Goal: Task Accomplishment & Management: Complete application form

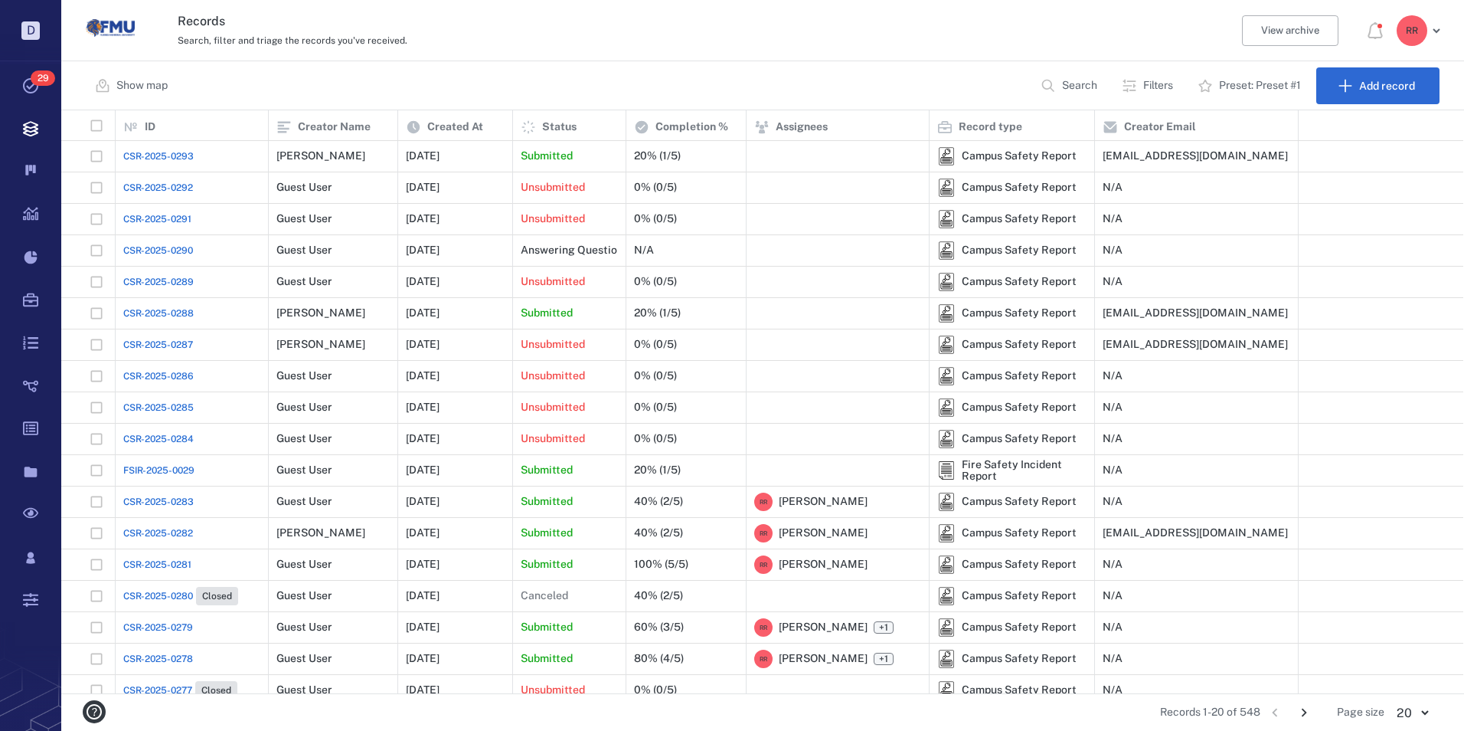
click at [132, 313] on span "CSR-2025-0288" at bounding box center [158, 313] width 70 height 14
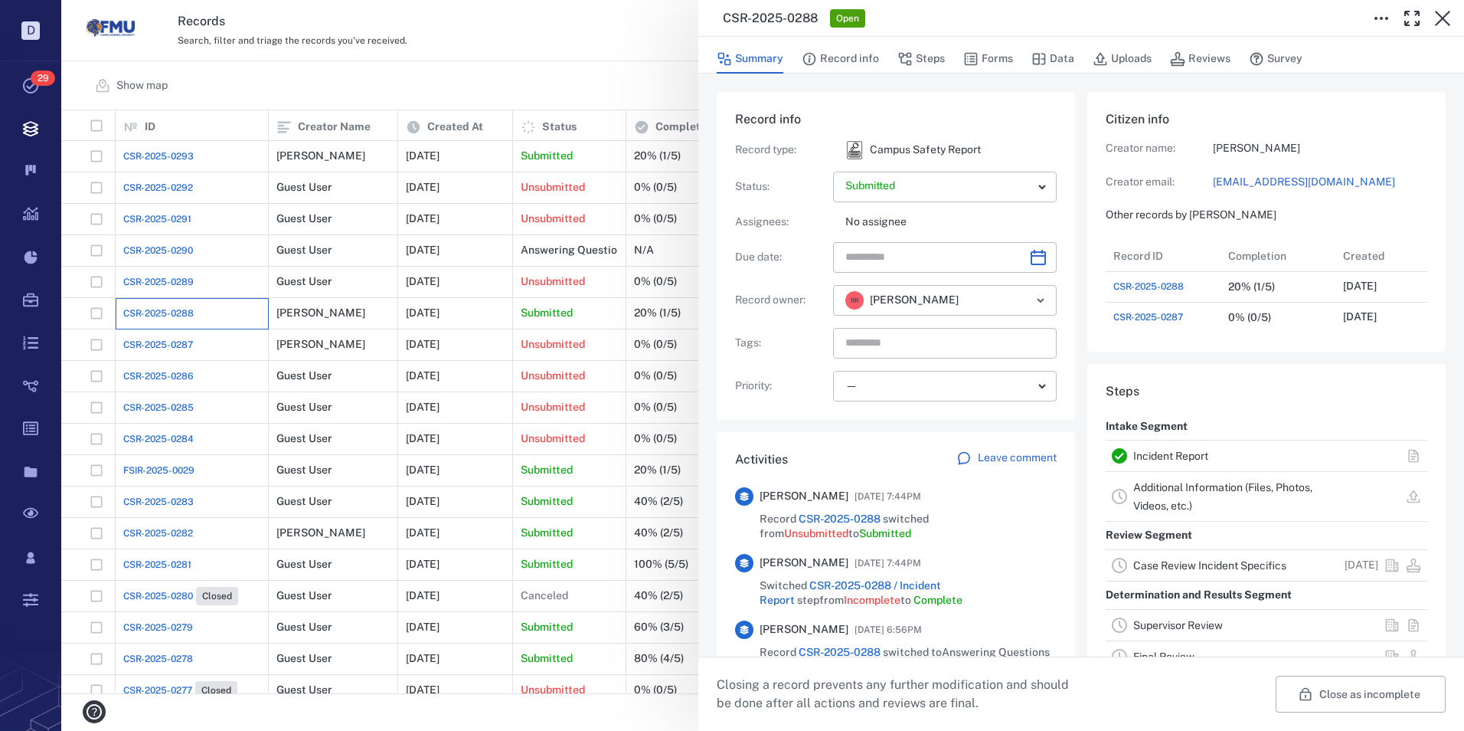
scroll to position [92, 304]
click at [1176, 462] on link "Incident Report" at bounding box center [1171, 456] width 75 height 12
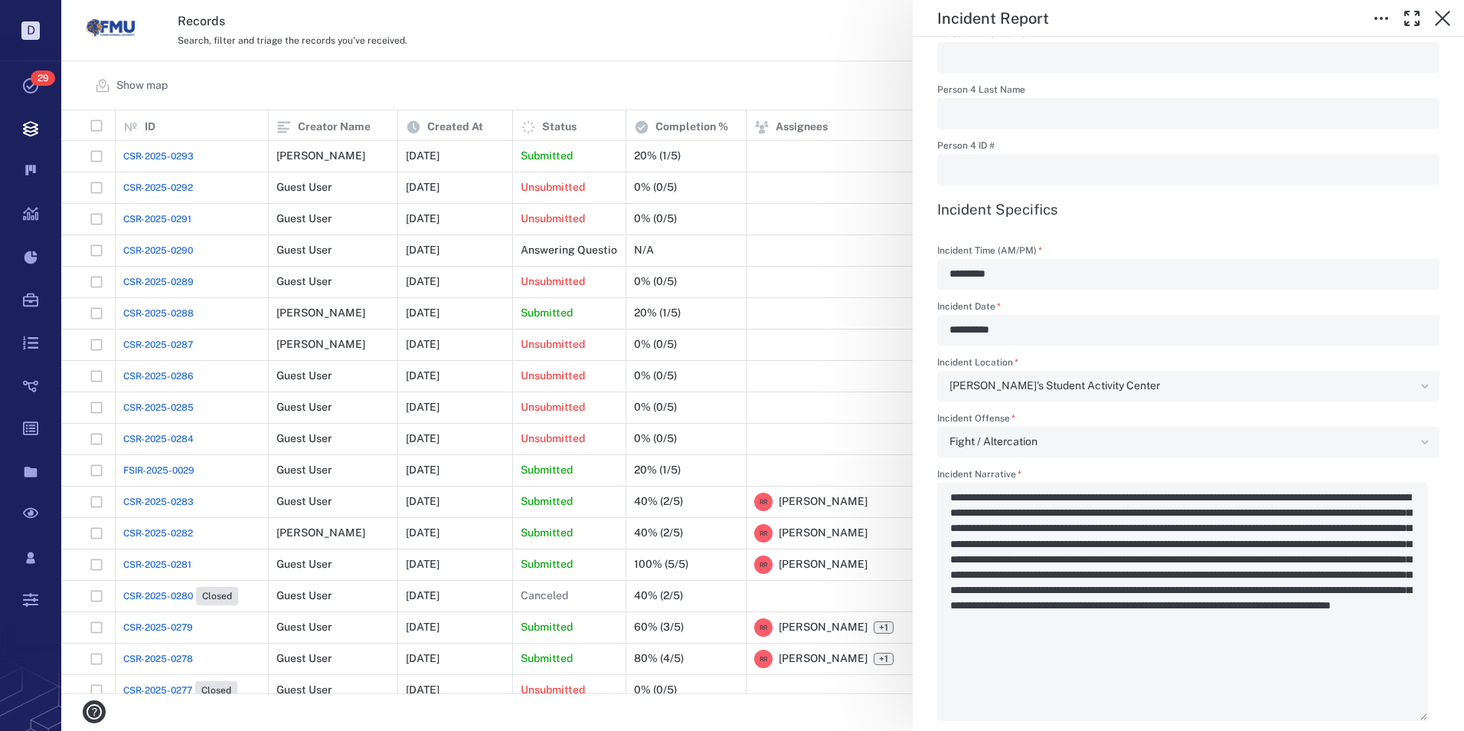
scroll to position [2068, 0]
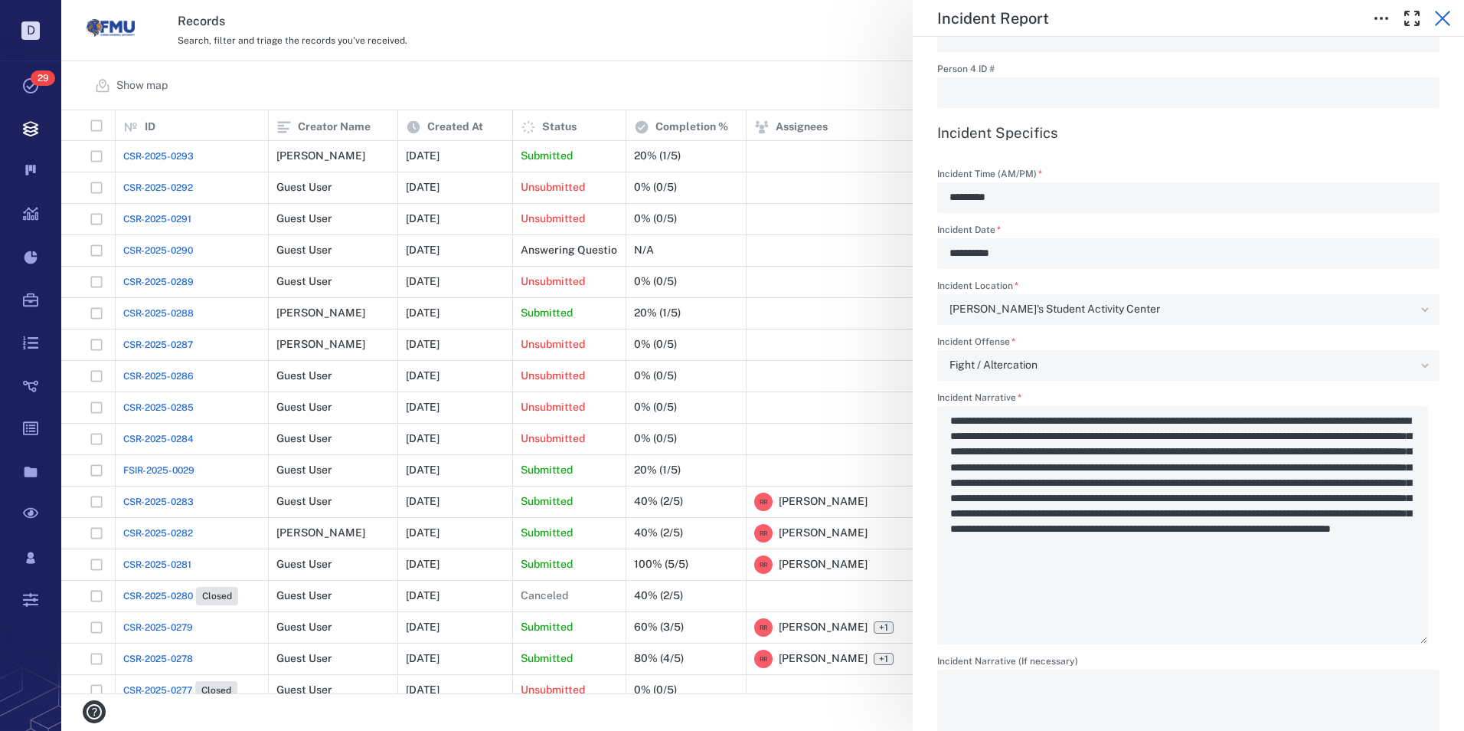
click at [1439, 16] on icon "button" at bounding box center [1443, 18] width 18 height 18
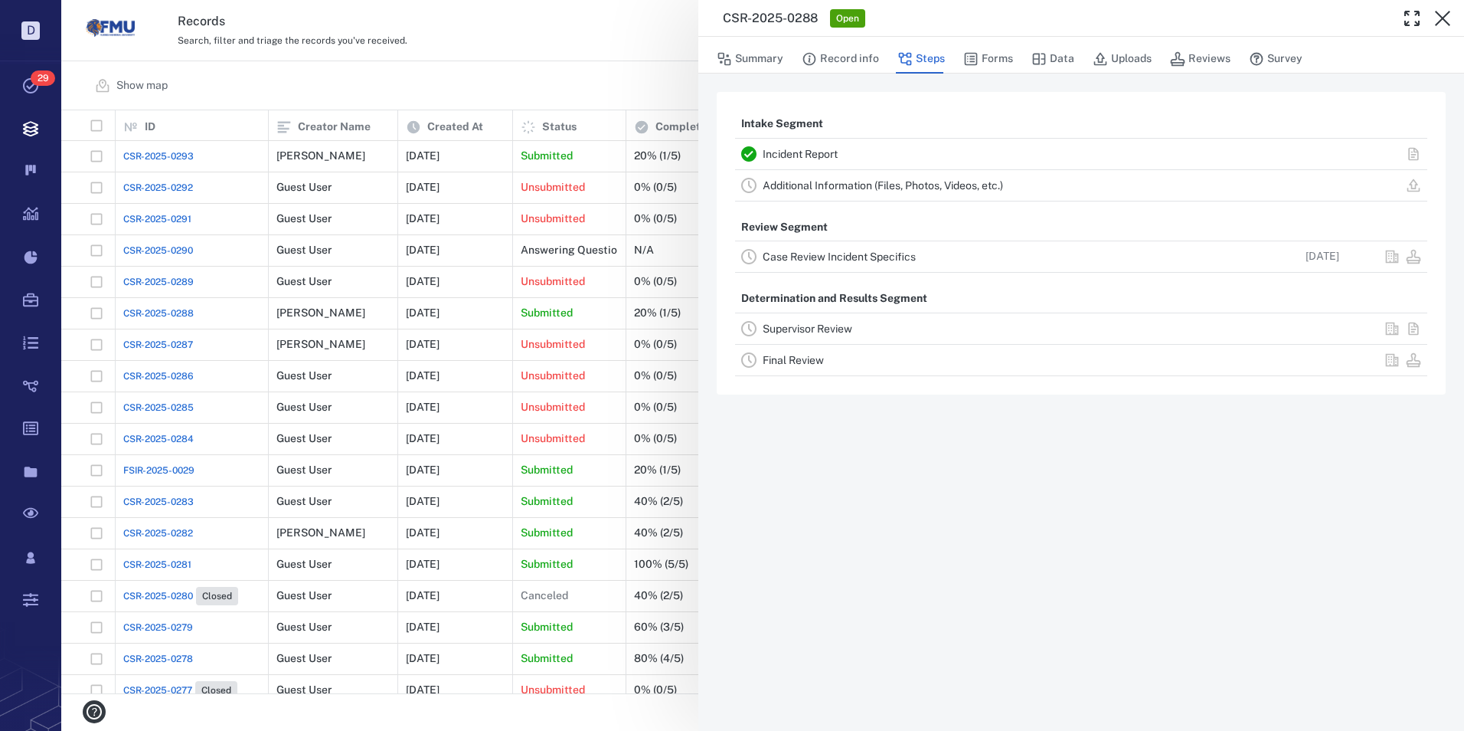
click at [796, 151] on link "Incident Report" at bounding box center [800, 154] width 75 height 12
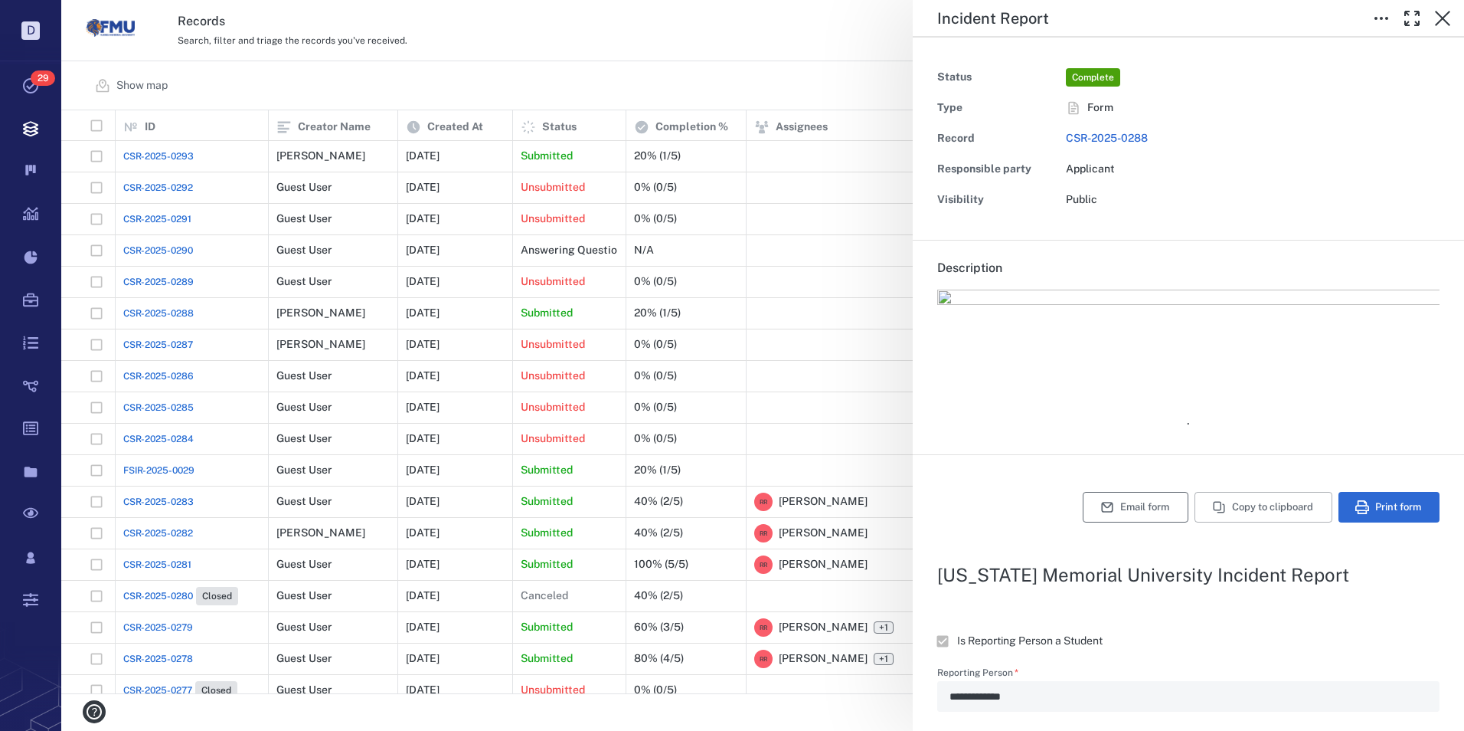
click at [1121, 509] on button "Email form" at bounding box center [1136, 507] width 106 height 31
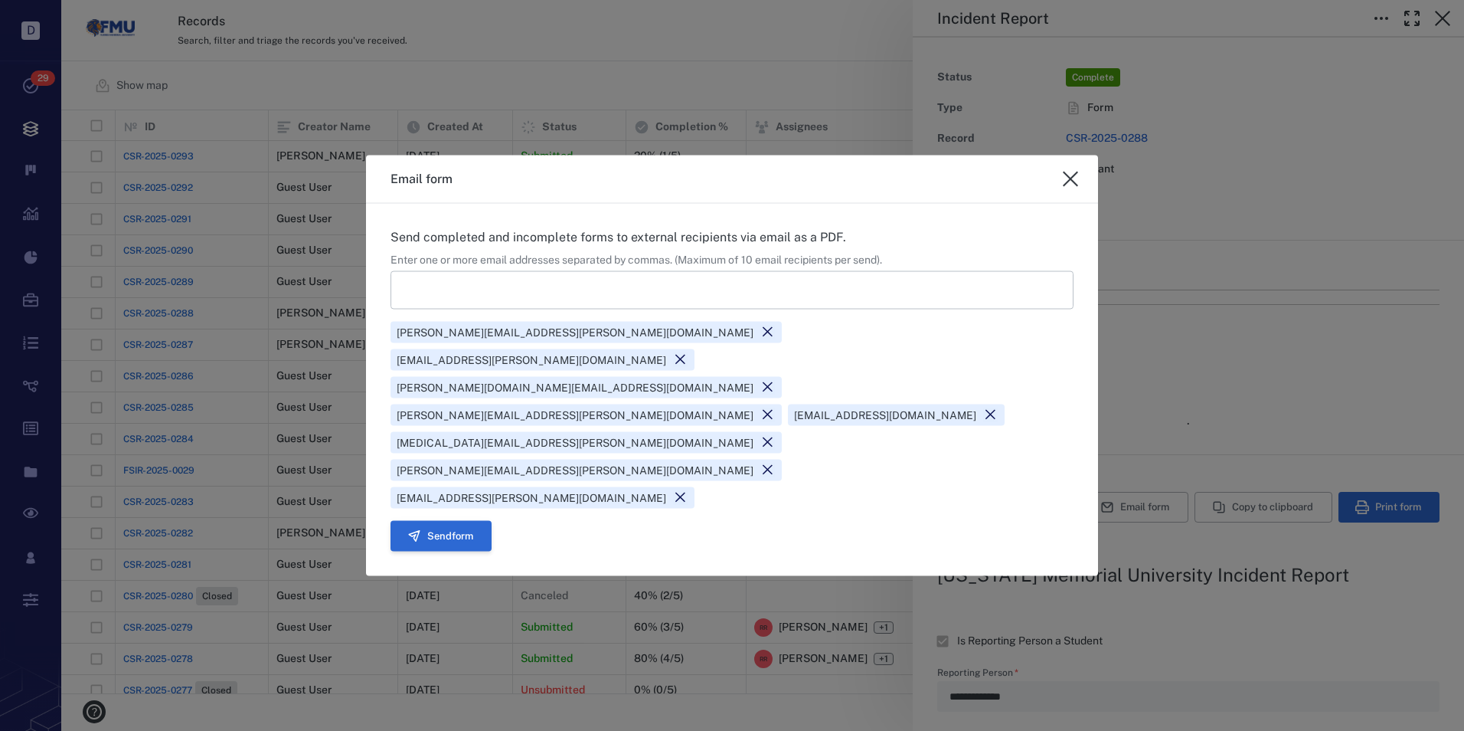
click at [414, 531] on icon "button" at bounding box center [414, 536] width 11 height 11
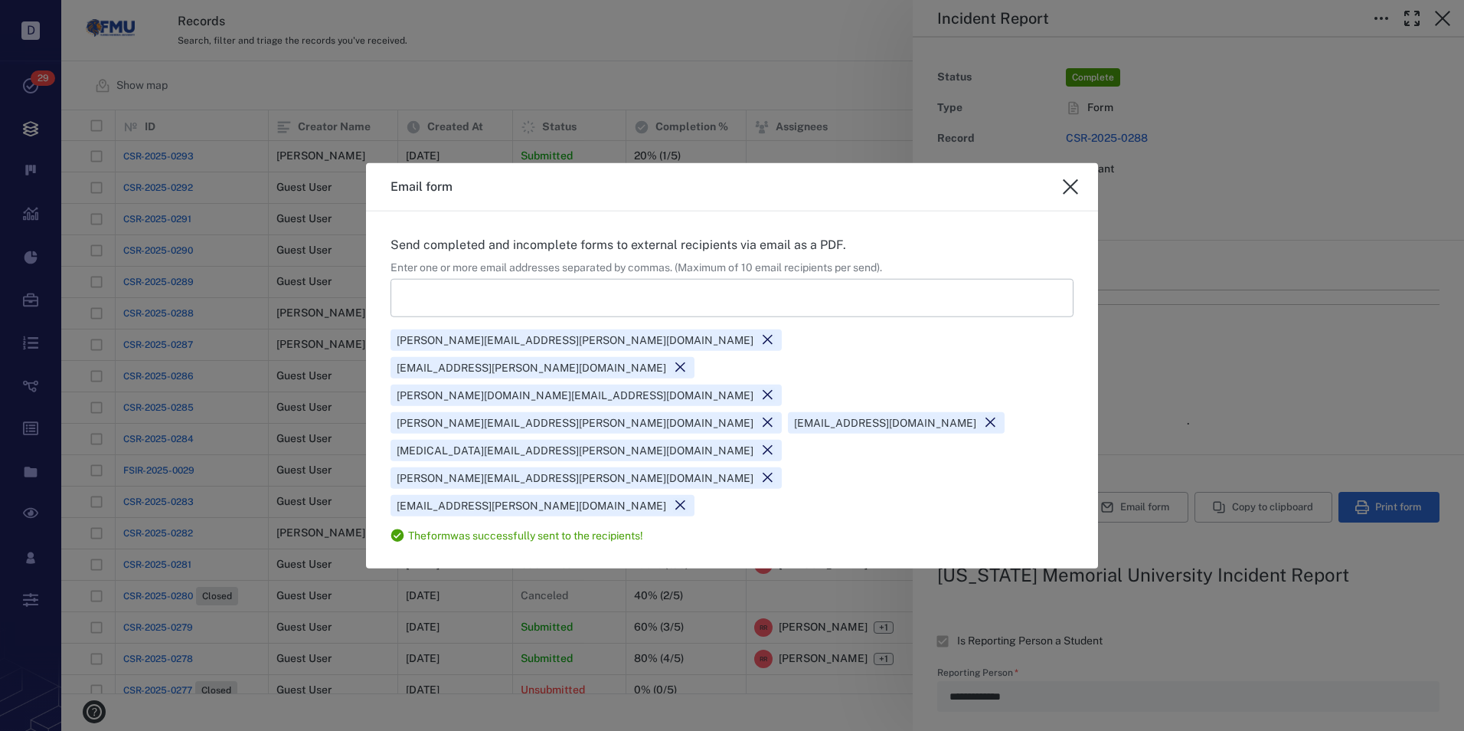
click at [1064, 196] on icon "close" at bounding box center [1071, 187] width 18 height 18
type textarea "*"
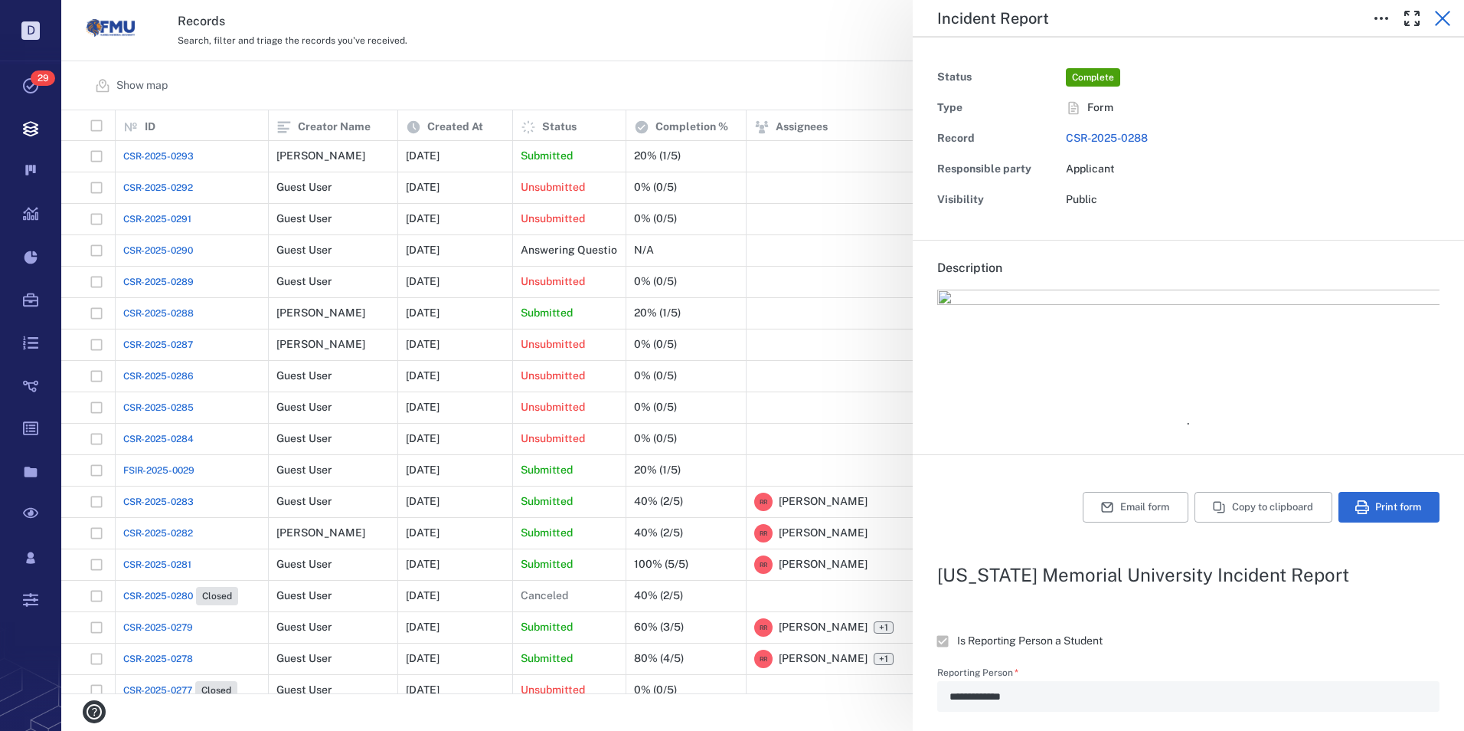
click at [1440, 18] on icon "button" at bounding box center [1443, 18] width 18 height 18
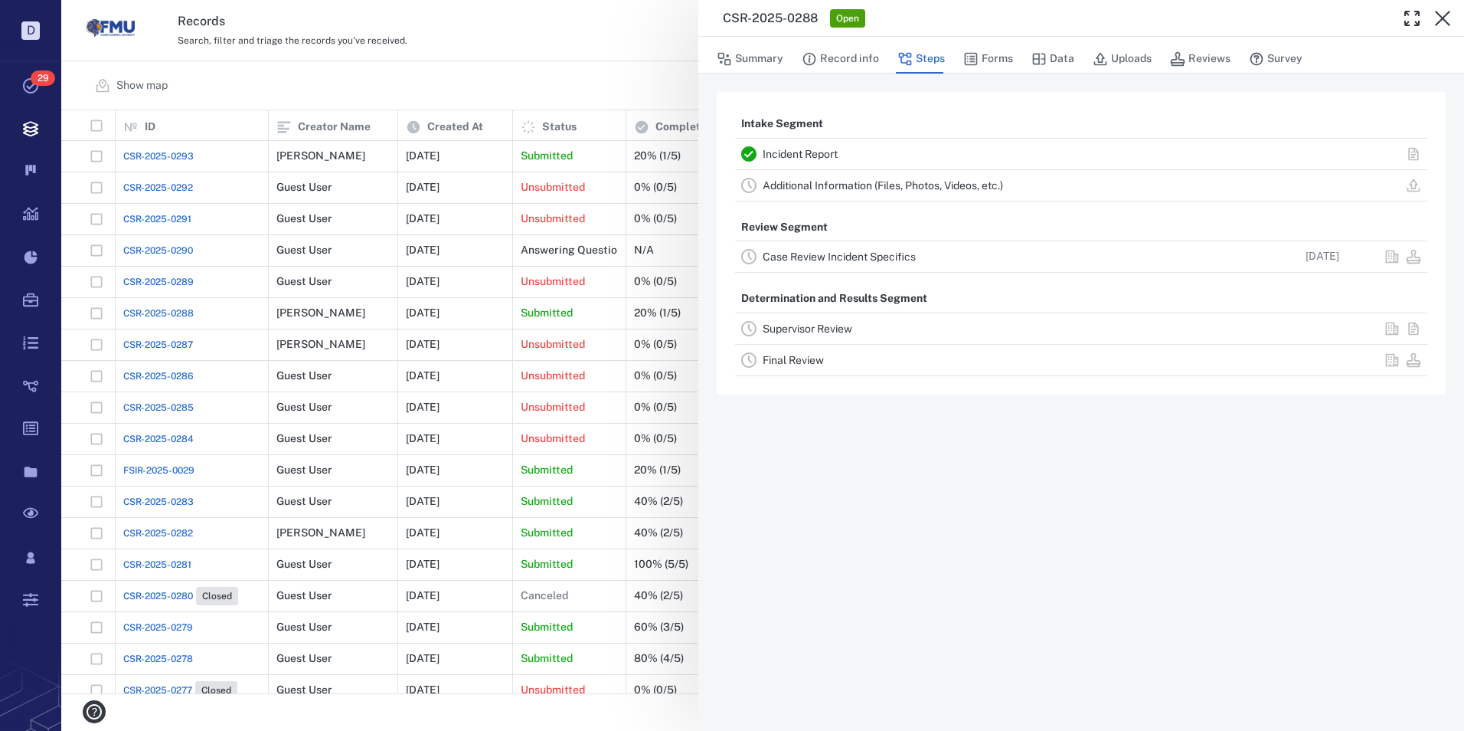
click at [794, 252] on link "Case Review Incident Specifics" at bounding box center [839, 256] width 153 height 12
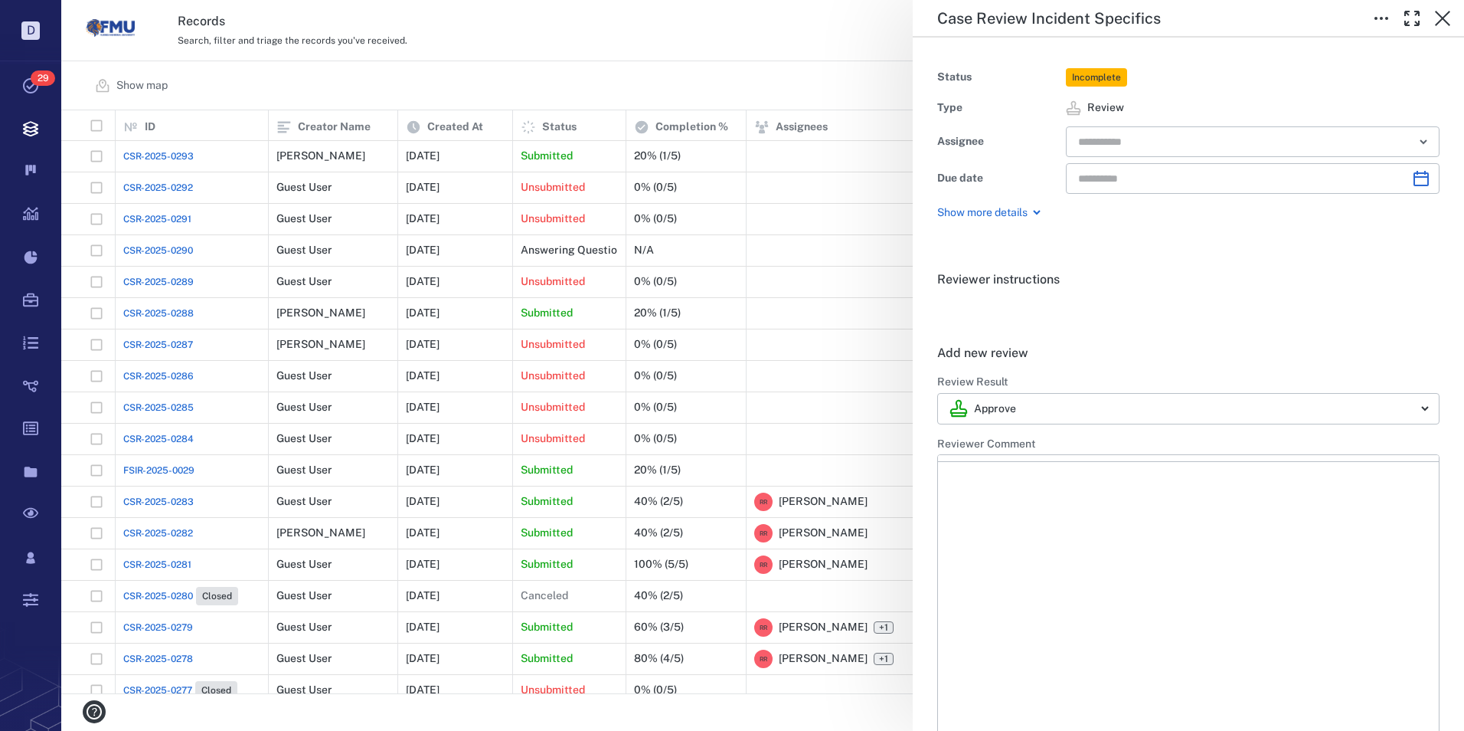
type input "**********"
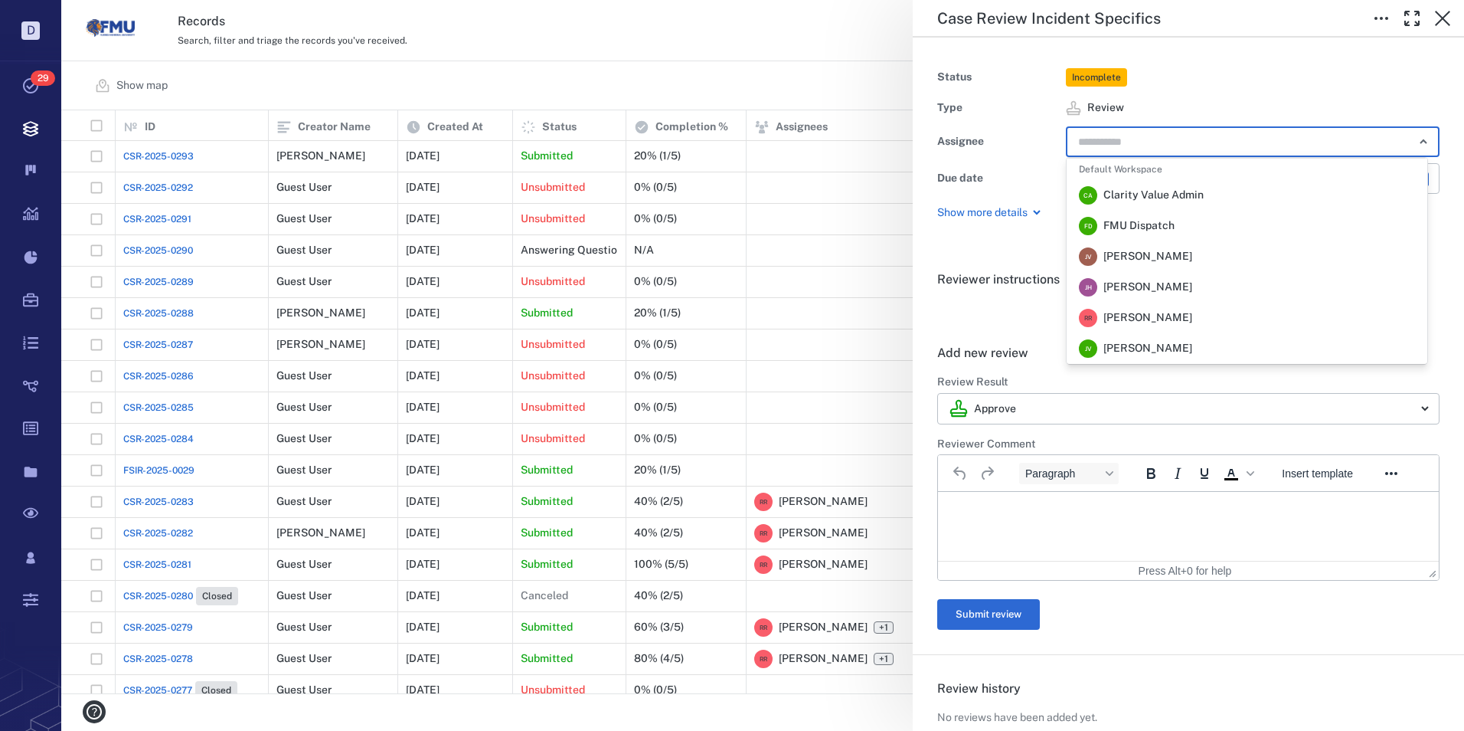
click at [1120, 133] on input "text" at bounding box center [1235, 141] width 317 height 21
click at [1129, 320] on span "[PERSON_NAME]" at bounding box center [1148, 317] width 89 height 15
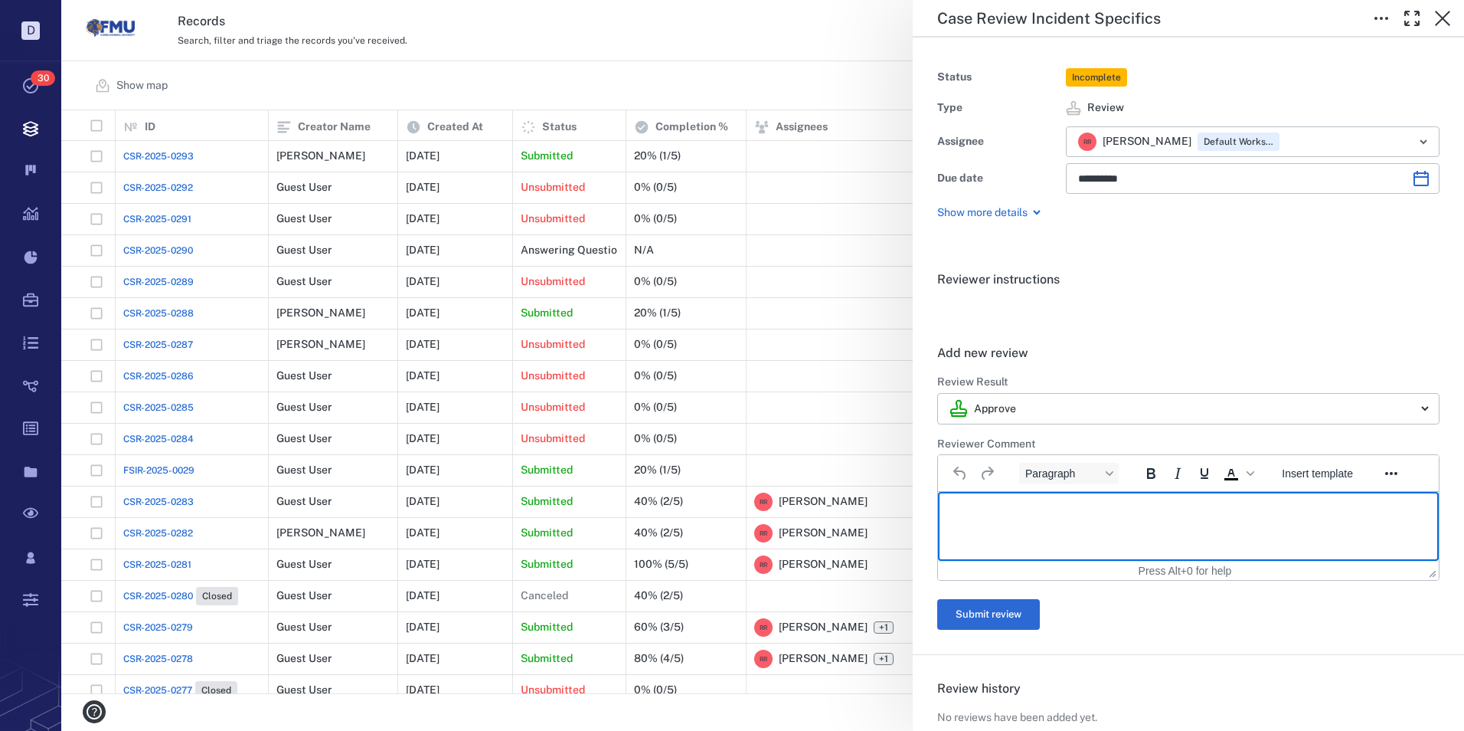
click at [1006, 522] on html at bounding box center [1188, 511] width 501 height 38
click at [997, 617] on button "Submit review" at bounding box center [988, 614] width 103 height 31
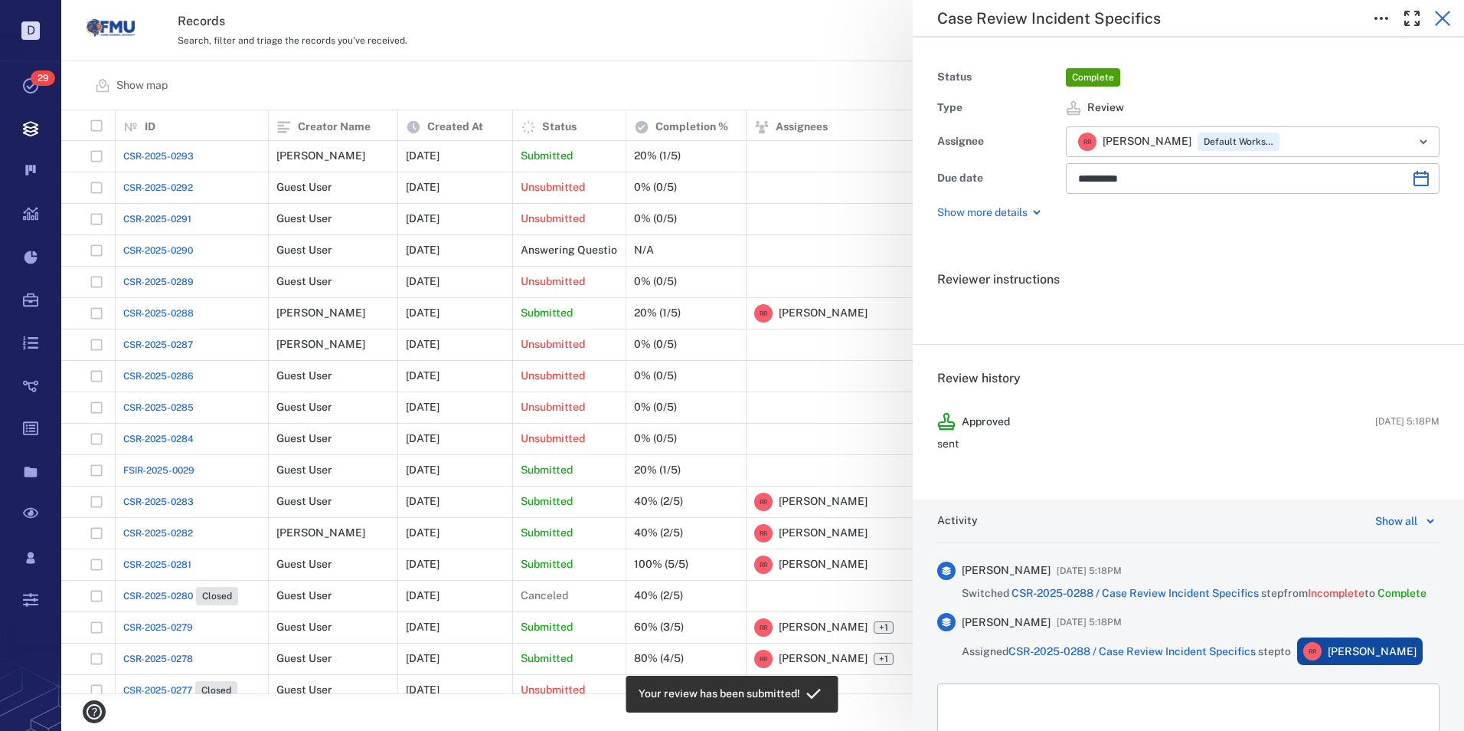
click at [1445, 14] on icon "button" at bounding box center [1443, 18] width 18 height 18
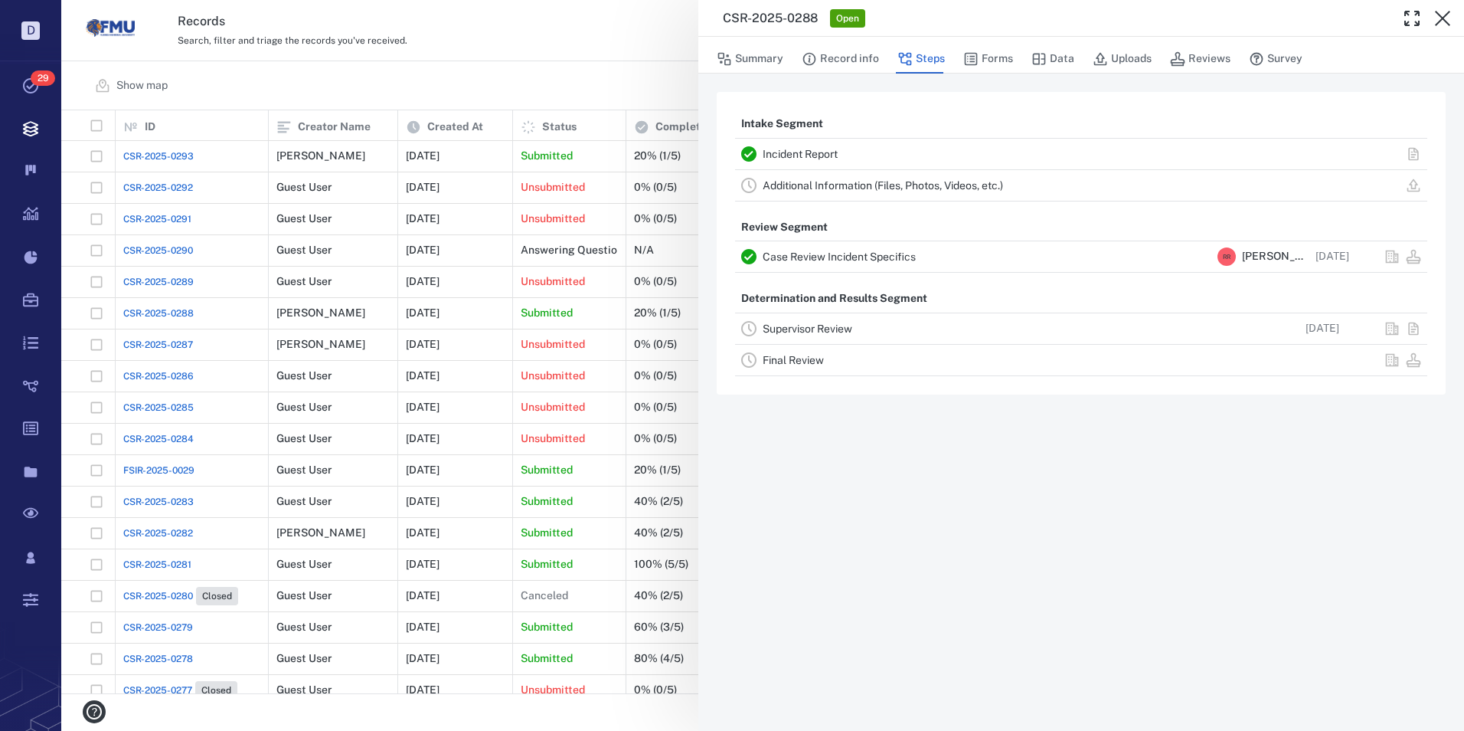
drag, startPoint x: 1437, startPoint y: 18, endPoint x: 1064, endPoint y: 162, distance: 399.8
click at [1437, 18] on icon "button" at bounding box center [1443, 18] width 18 height 18
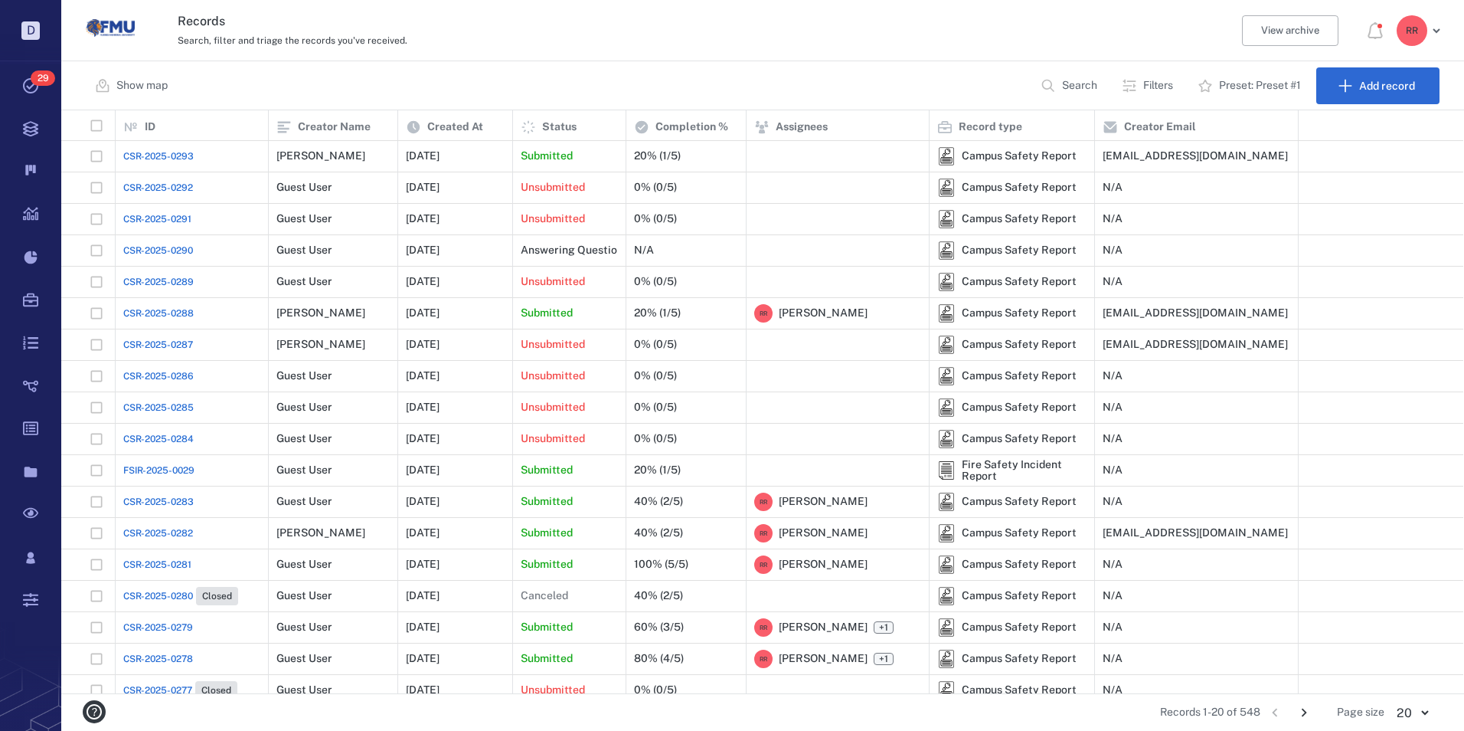
click at [168, 151] on span "CSR-2025-0293" at bounding box center [158, 156] width 70 height 14
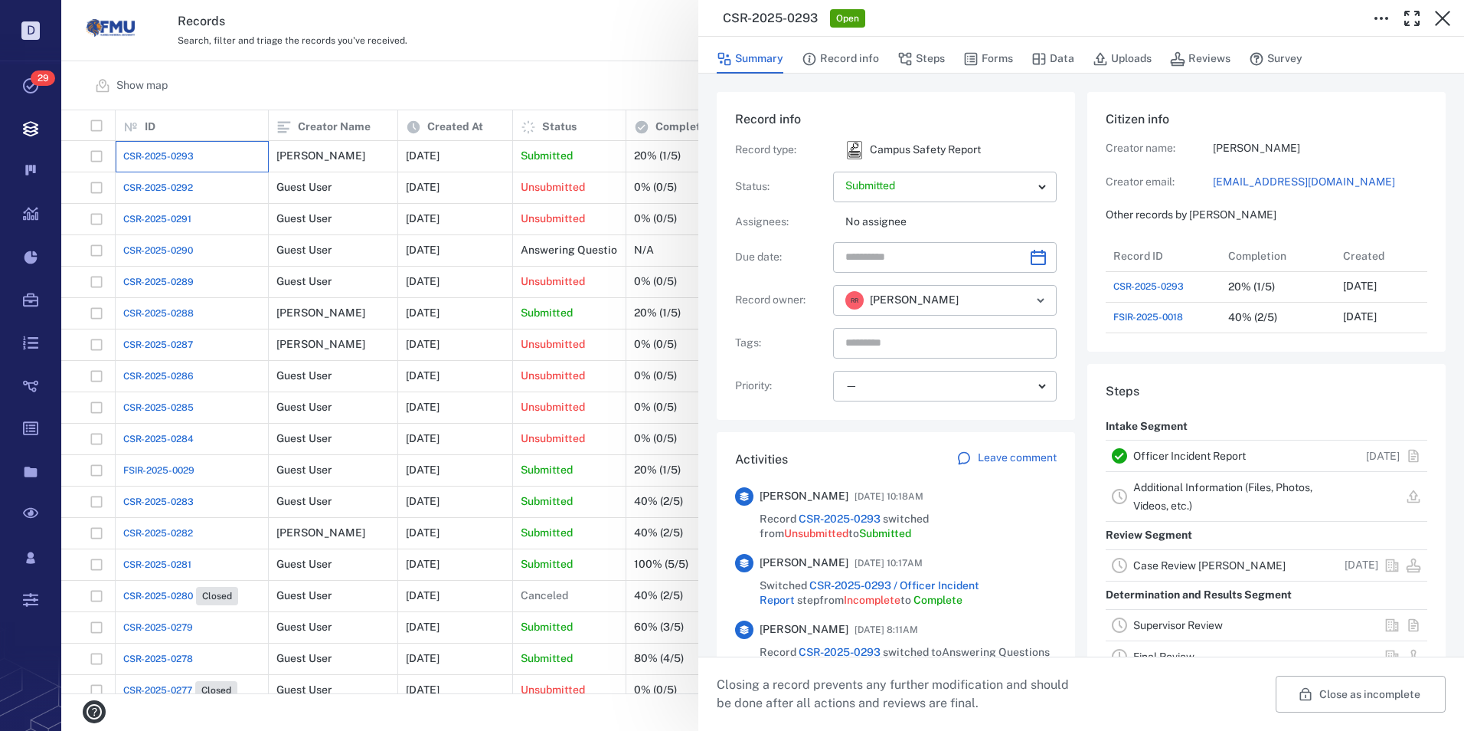
scroll to position [490, 293]
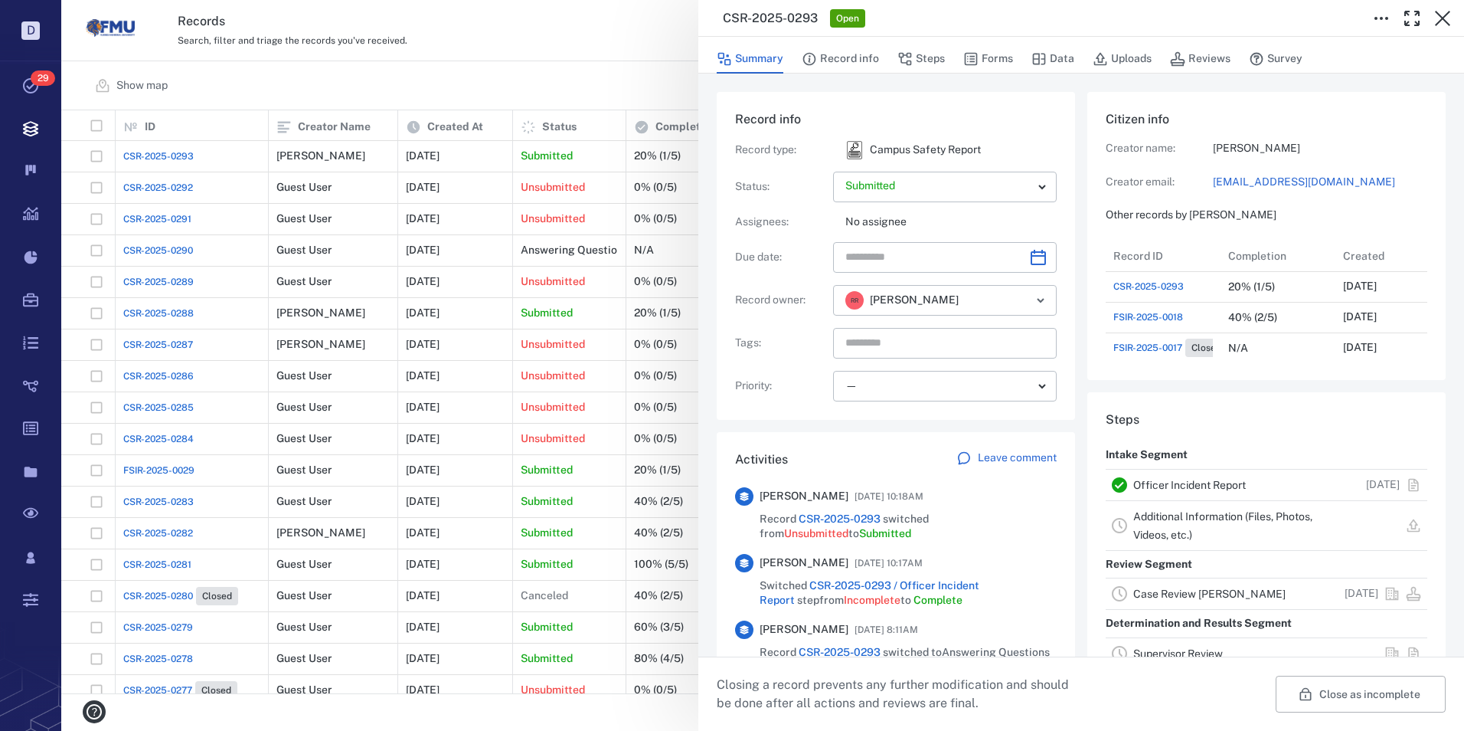
click at [1181, 486] on link "Officer Incident Report" at bounding box center [1190, 485] width 113 height 12
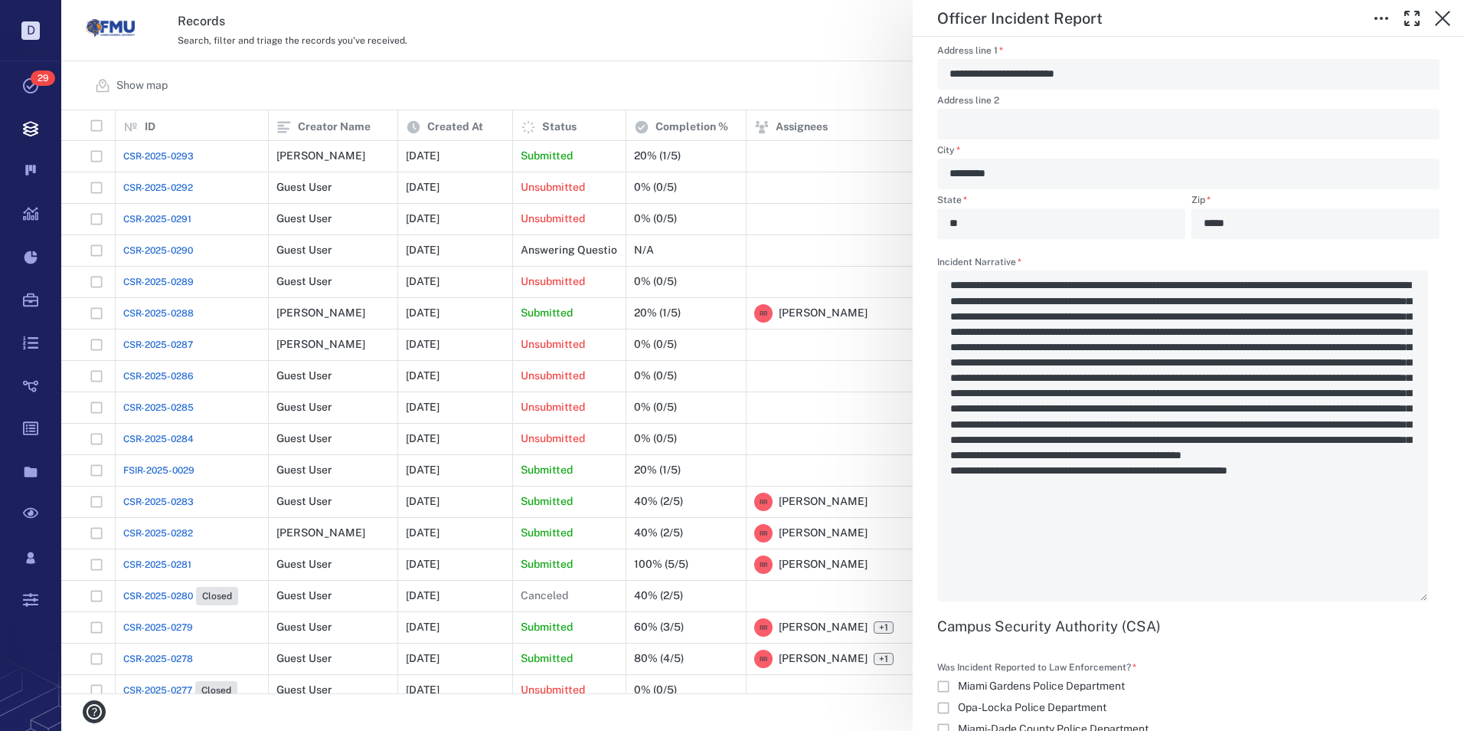
scroll to position [1455, 0]
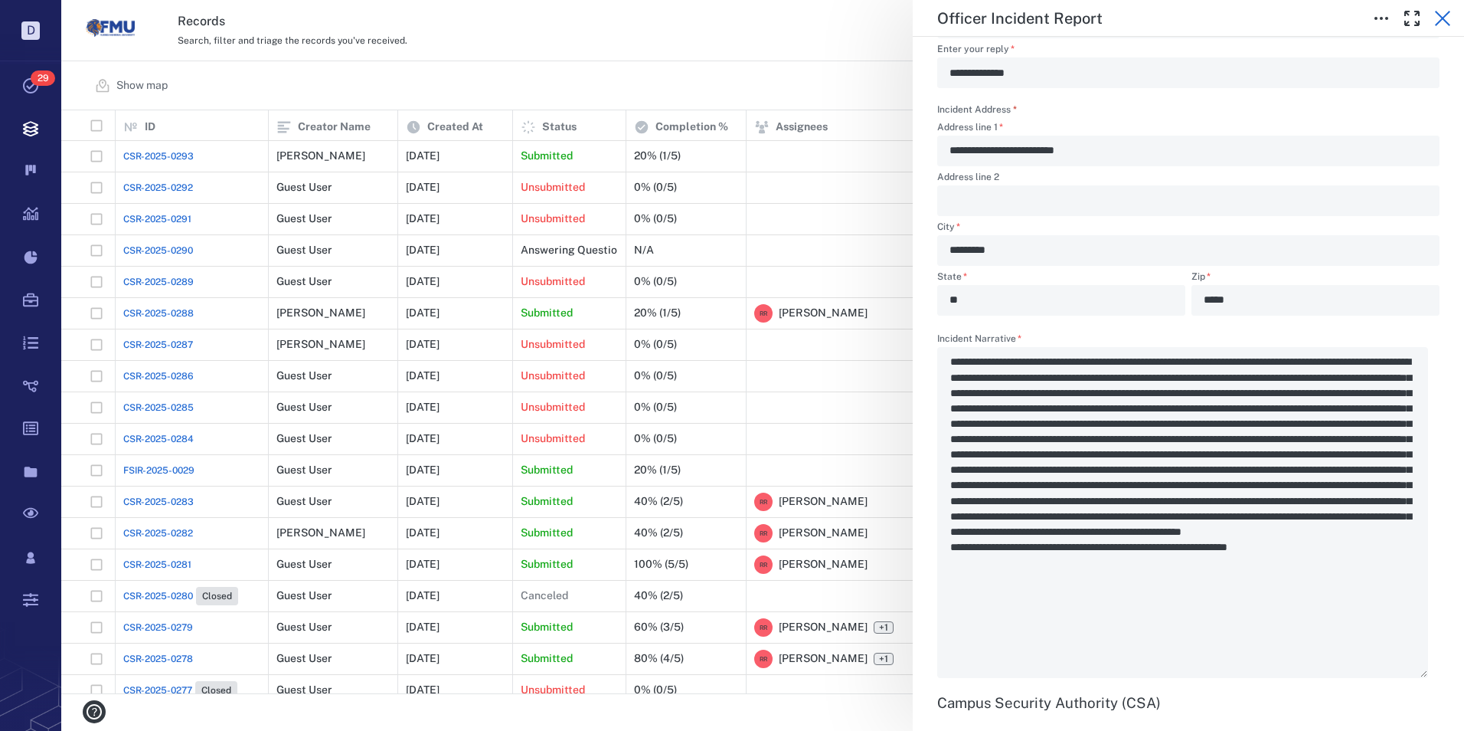
click at [1444, 12] on icon "button" at bounding box center [1443, 18] width 18 height 18
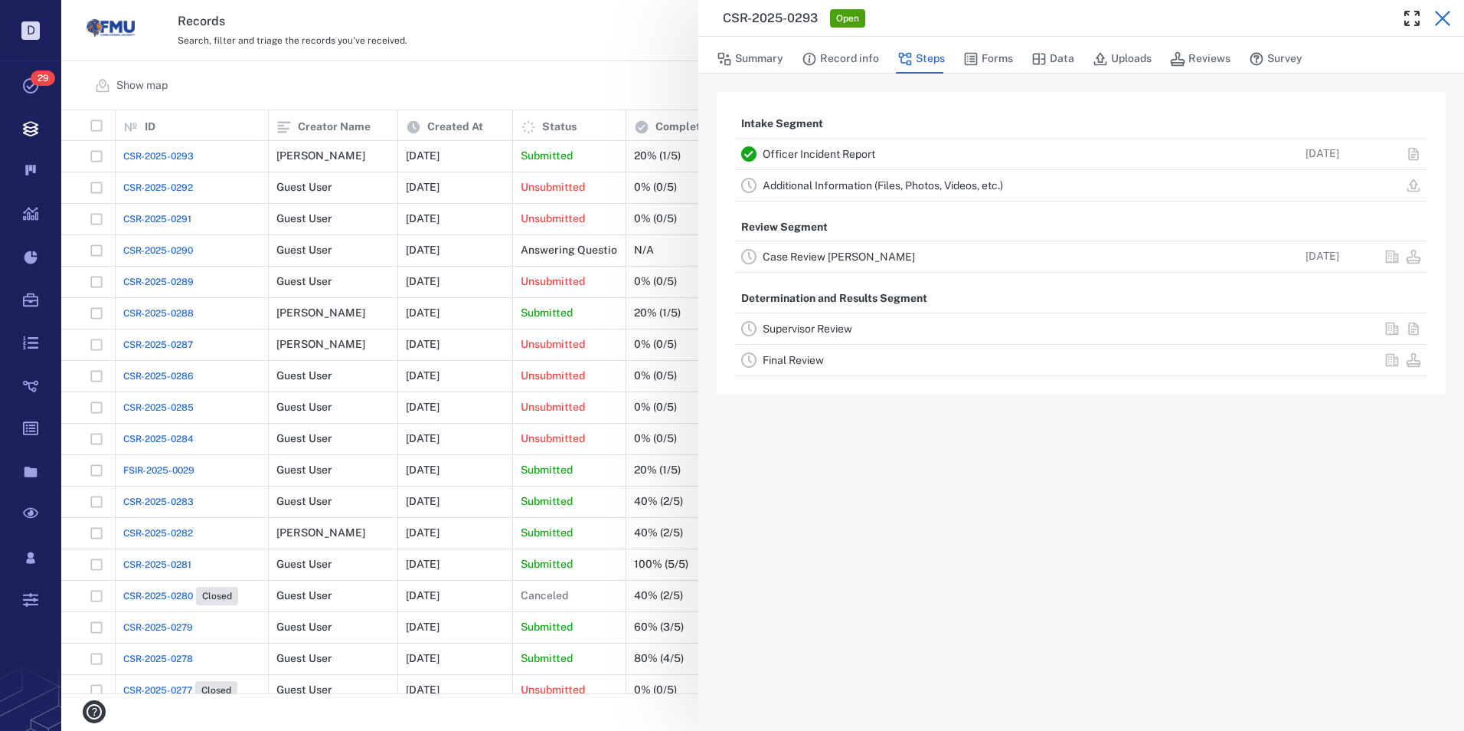
click at [1440, 16] on icon "button" at bounding box center [1442, 18] width 15 height 15
